Goal: Task Accomplishment & Management: Use online tool/utility

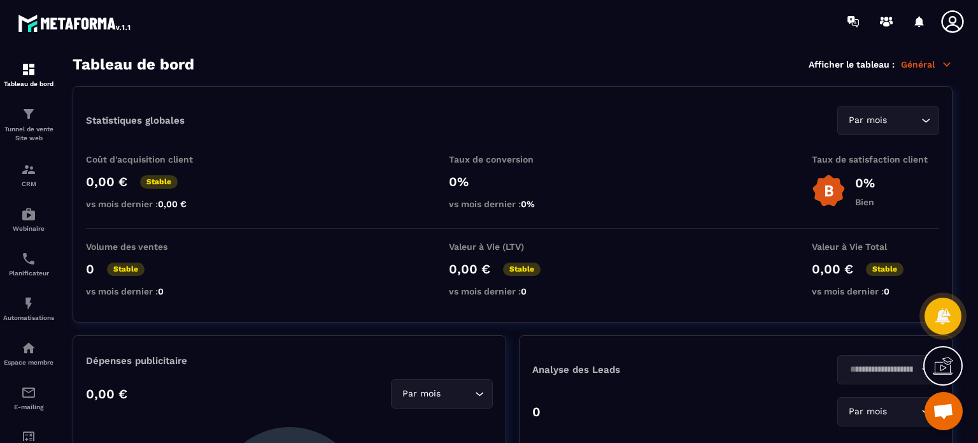
drag, startPoint x: 0, startPoint y: 0, endPoint x: 204, endPoint y: 299, distance: 362.2
click at [204, 299] on div "Volume des ventes 0 Stable vs mois dernier : 0" at bounding box center [149, 271] width 127 height 61
click at [31, 147] on link "Tunnel de vente Site web" at bounding box center [28, 124] width 51 height 55
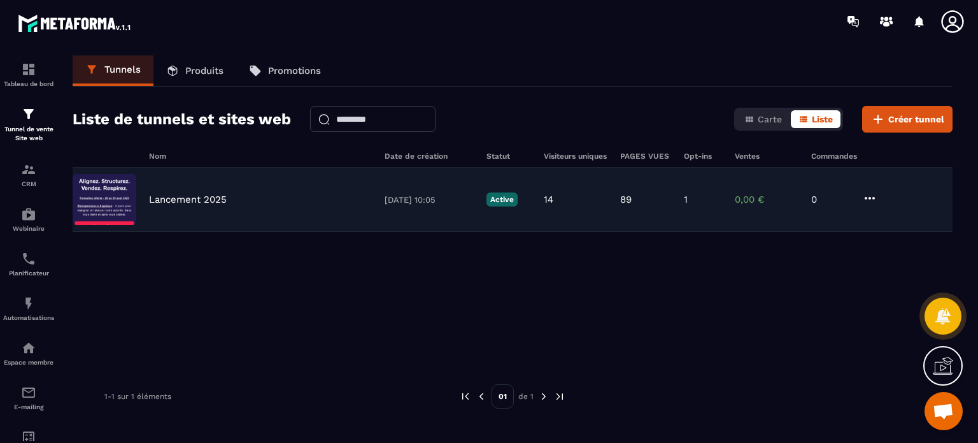
click at [189, 207] on div "Lancement 2025 [DATE] 10:05 Active 14 89 1 0,00 € 0" at bounding box center [513, 200] width 880 height 64
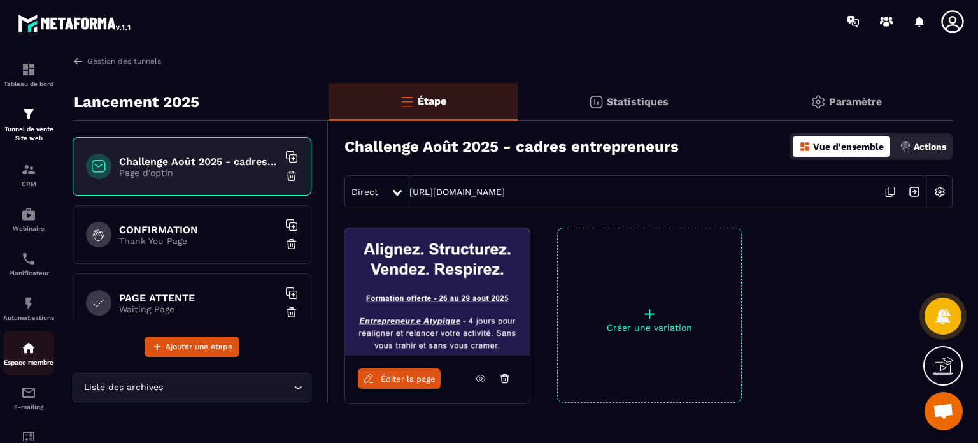
click at [25, 352] on img at bounding box center [28, 347] width 15 height 15
click at [38, 357] on div "Espace membre" at bounding box center [28, 352] width 51 height 25
click at [22, 351] on img at bounding box center [28, 347] width 15 height 15
